Goal: Task Accomplishment & Management: Manage account settings

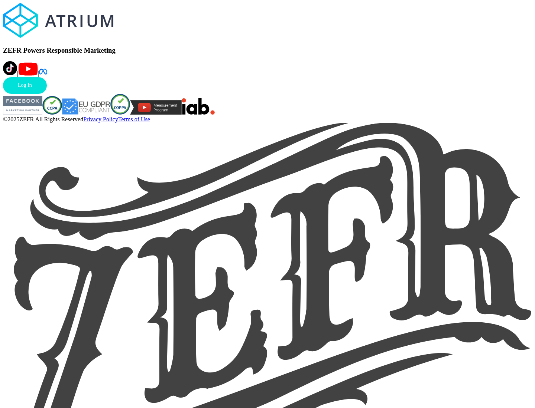
click at [47, 94] on link "Log In" at bounding box center [25, 85] width 44 height 17
